Goal: Navigation & Orientation: Find specific page/section

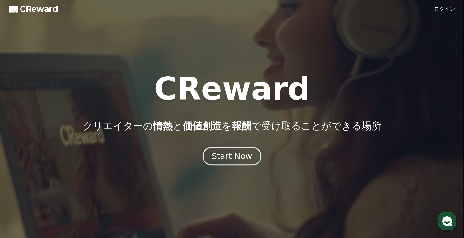
click at [218, 161] on div "Start Now" at bounding box center [231, 156] width 40 height 11
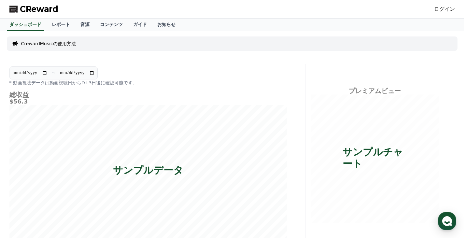
click at [49, 9] on span "CReward" at bounding box center [39, 9] width 38 height 10
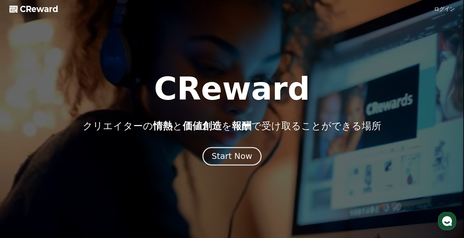
click at [235, 156] on div "Start Now" at bounding box center [231, 156] width 40 height 11
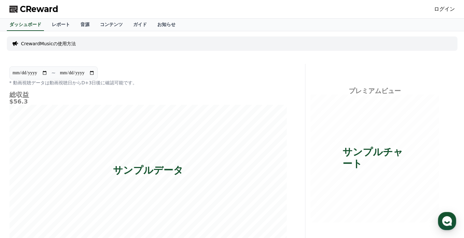
click at [446, 10] on link "ログイン" at bounding box center [444, 9] width 21 height 8
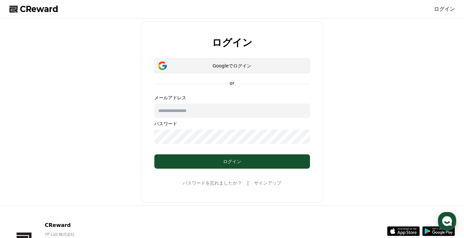
click at [225, 66] on div "Googleでログイン" at bounding box center [232, 65] width 137 height 7
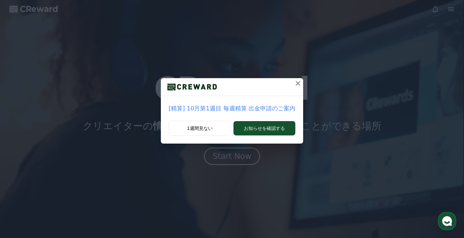
click at [297, 82] on icon at bounding box center [297, 83] width 5 height 5
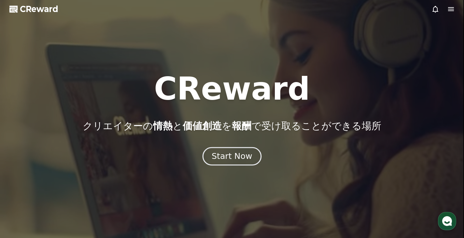
click at [244, 157] on div "Start Now" at bounding box center [231, 156] width 40 height 11
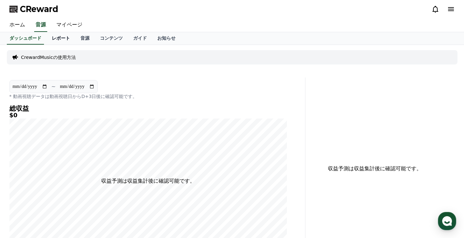
click at [50, 38] on link "レポート" at bounding box center [61, 38] width 29 height 12
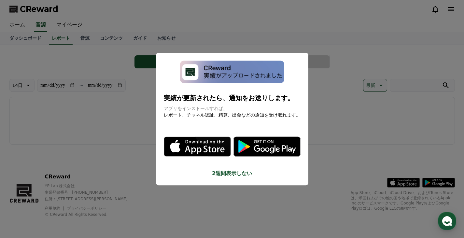
click at [70, 38] on button "close modal" at bounding box center [232, 119] width 464 height 238
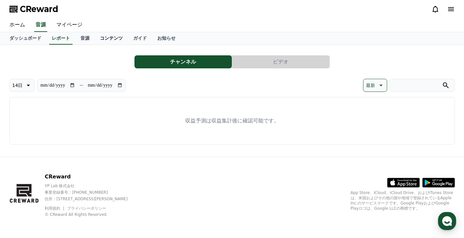
click at [95, 38] on link "コンテンツ" at bounding box center [111, 38] width 33 height 12
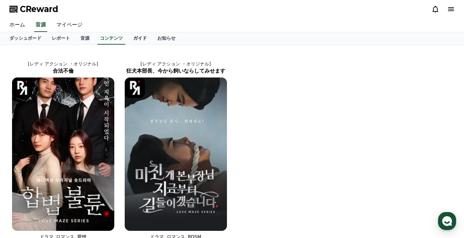
click at [128, 38] on link "ガイド" at bounding box center [140, 38] width 24 height 12
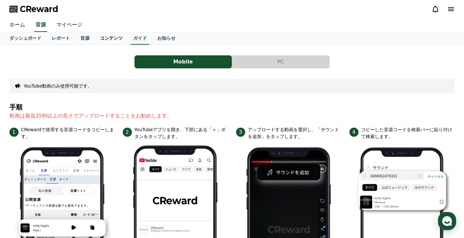
click at [95, 38] on link "コンテンツ" at bounding box center [111, 38] width 33 height 12
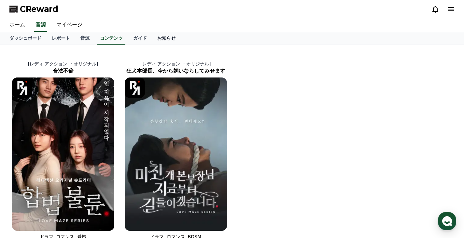
click at [152, 37] on link "お知らせ" at bounding box center [166, 38] width 29 height 12
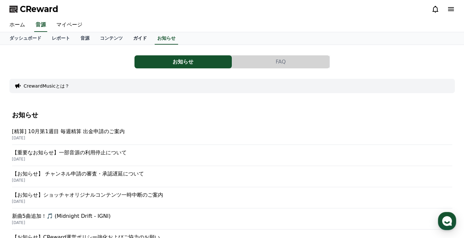
click at [128, 37] on link "ガイド" at bounding box center [140, 38] width 24 height 12
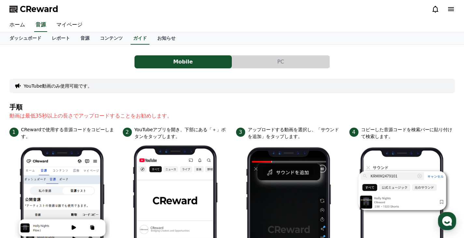
click at [304, 60] on button "PC" at bounding box center [280, 61] width 97 height 13
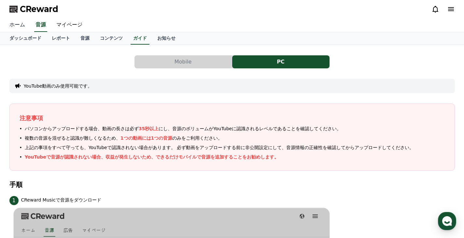
click at [16, 24] on link "ホーム" at bounding box center [17, 25] width 26 height 14
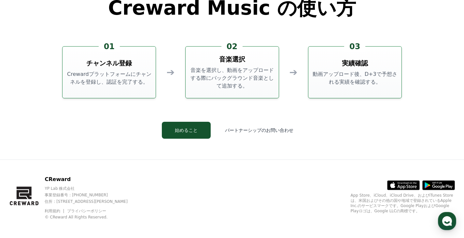
scroll to position [1763, 0]
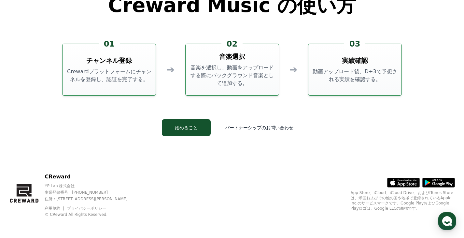
click at [400, 182] on icon at bounding box center [403, 182] width 32 height 9
